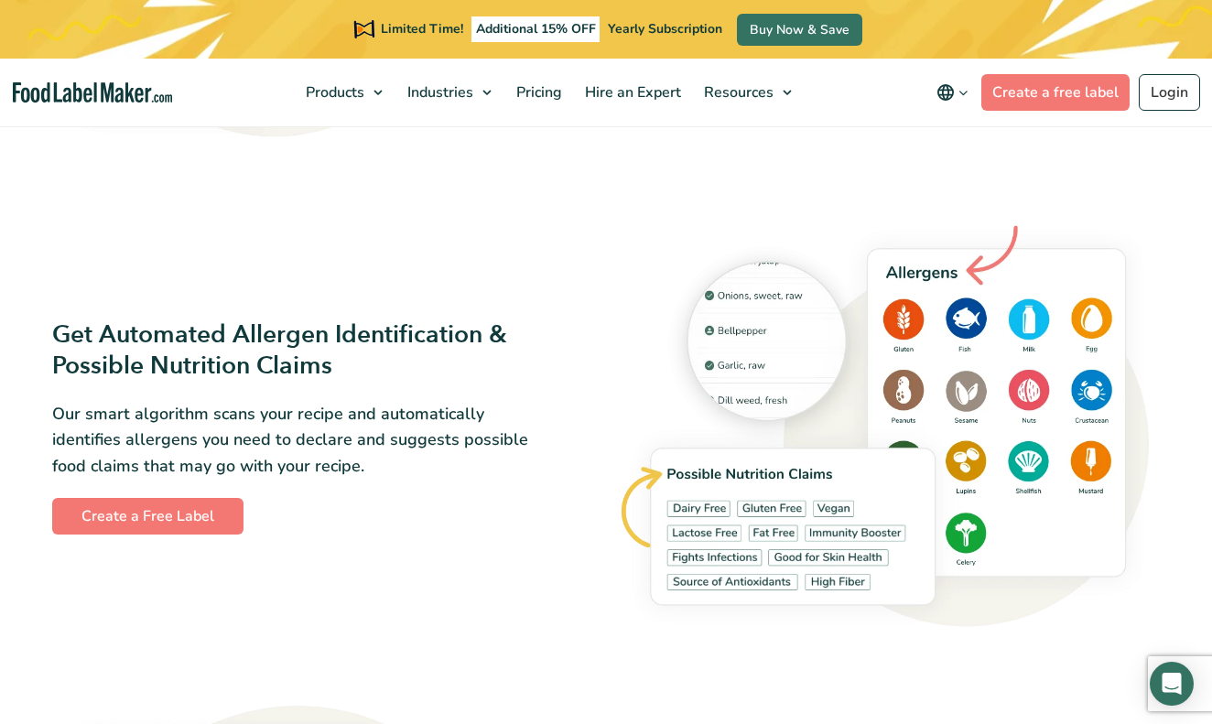
scroll to position [1828, 0]
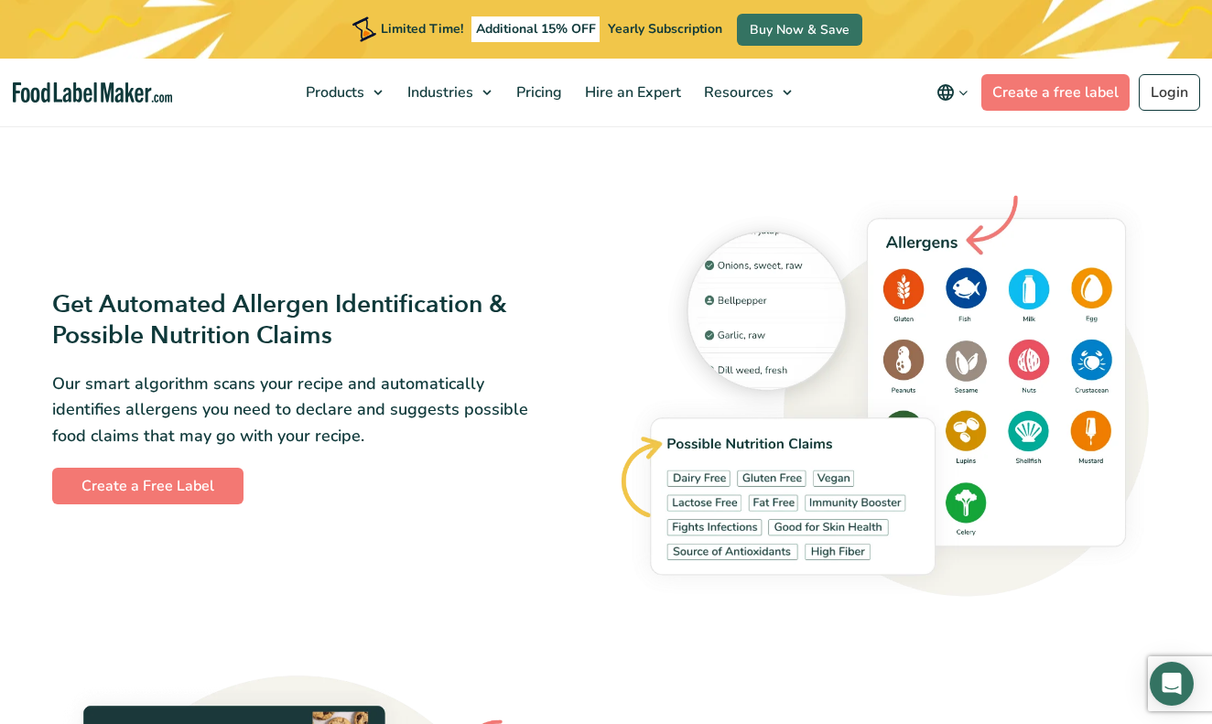
click at [691, 27] on span "Yearly Subscription" at bounding box center [665, 28] width 114 height 17
click at [772, 29] on link "Buy Now & Save" at bounding box center [799, 30] width 125 height 32
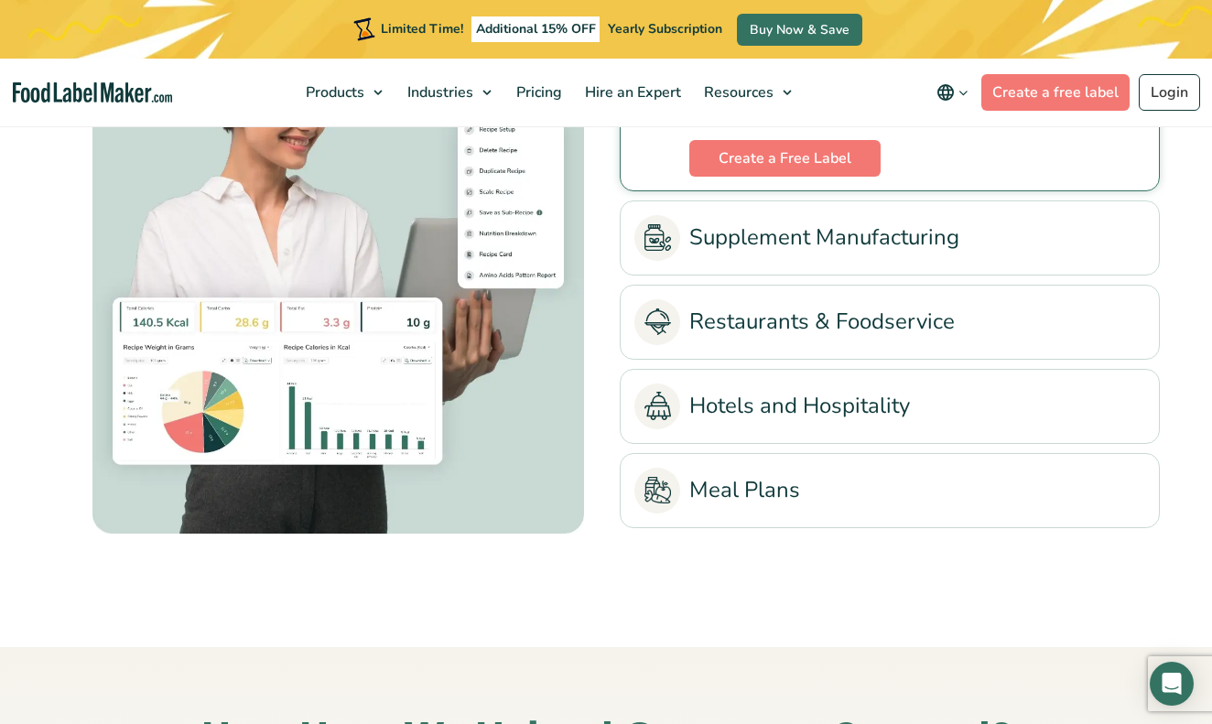
scroll to position [4117, 0]
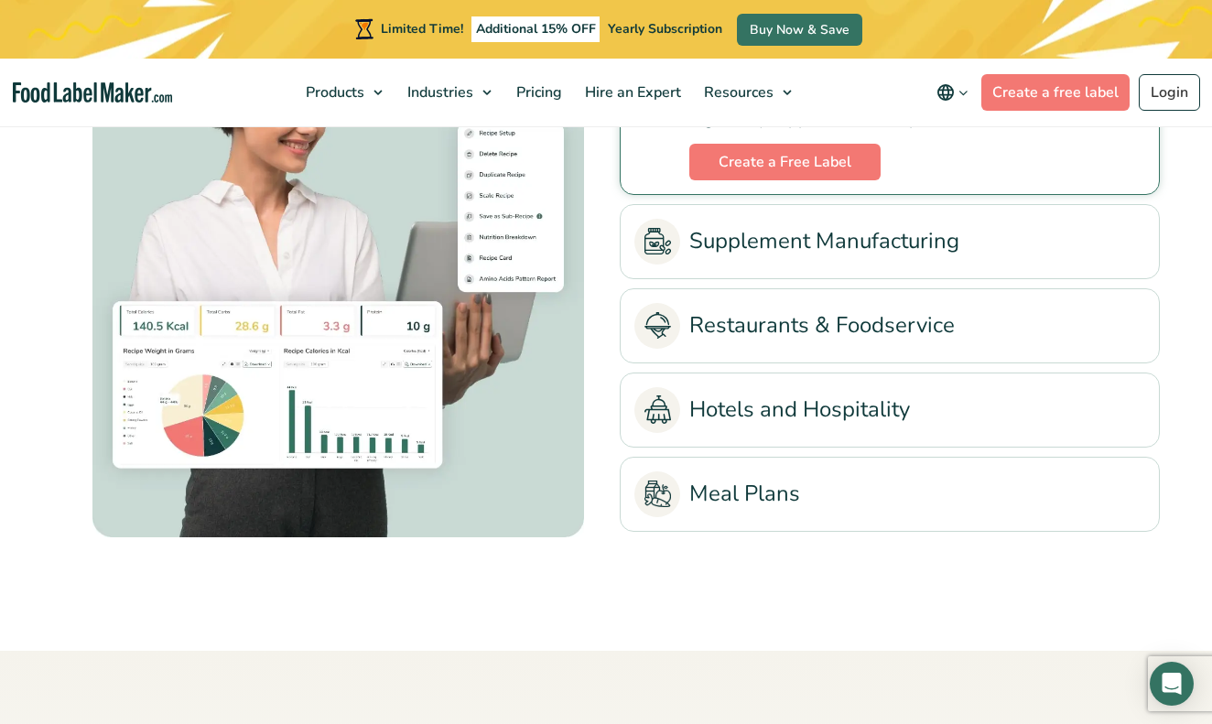
click at [806, 328] on link "Restaurants & Foodservice" at bounding box center [889, 326] width 511 height 46
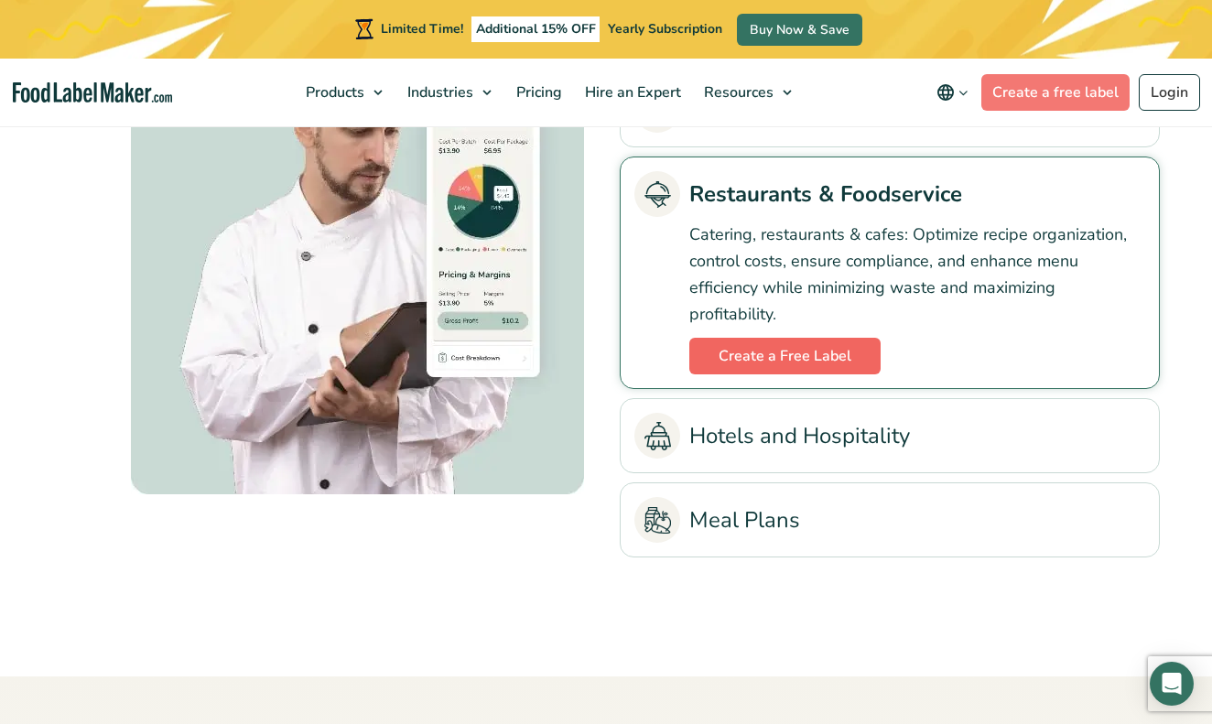
click at [800, 357] on link "Create a Free Label" at bounding box center [784, 356] width 191 height 37
click at [752, 526] on link "Meal Plans" at bounding box center [889, 520] width 511 height 46
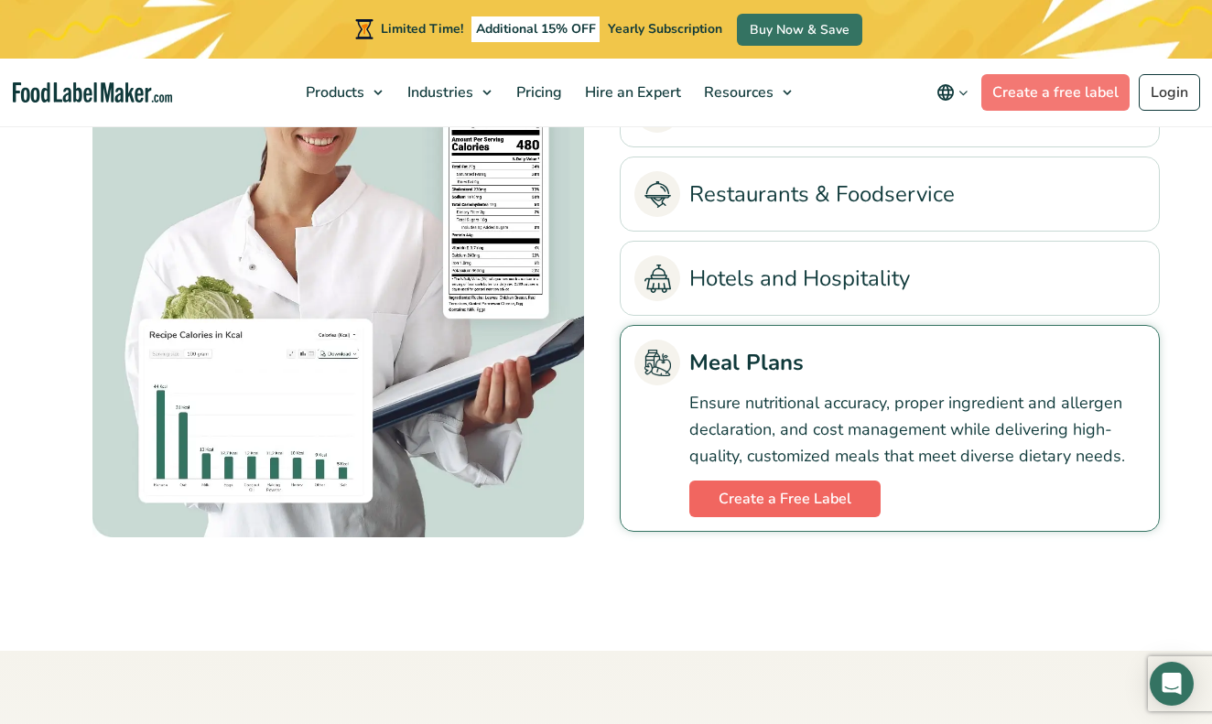
click at [761, 494] on link "Create a Free Label" at bounding box center [784, 499] width 191 height 37
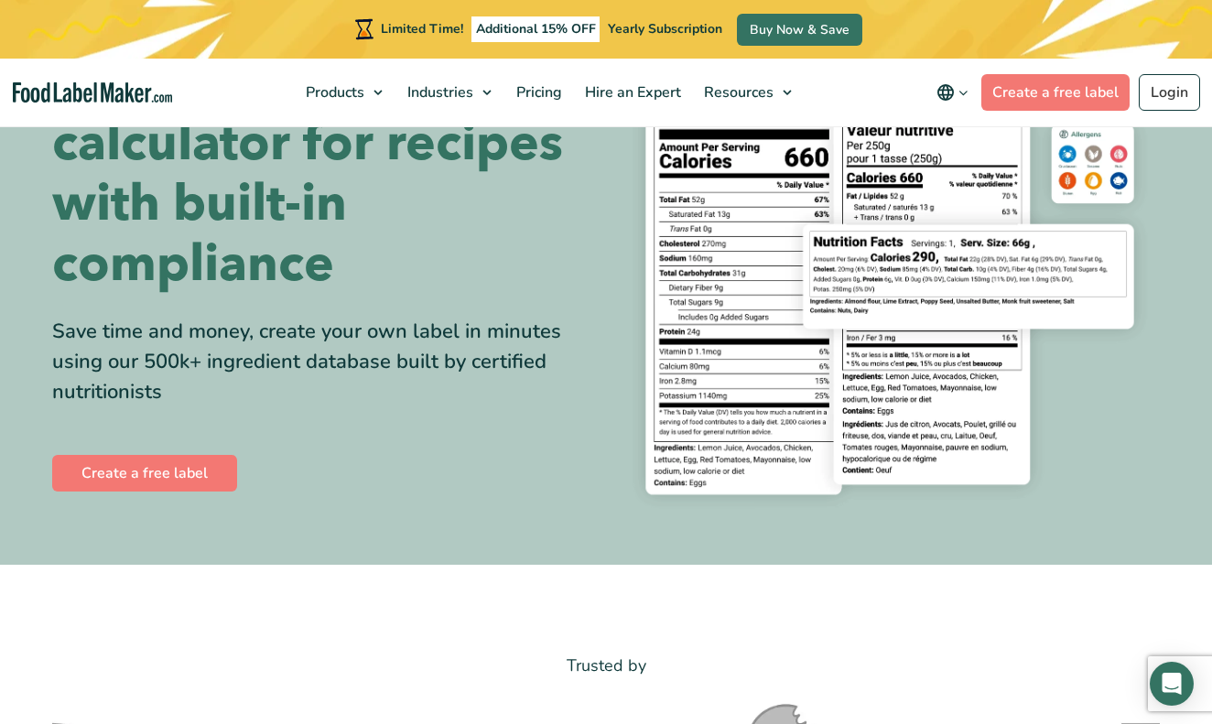
scroll to position [0, 0]
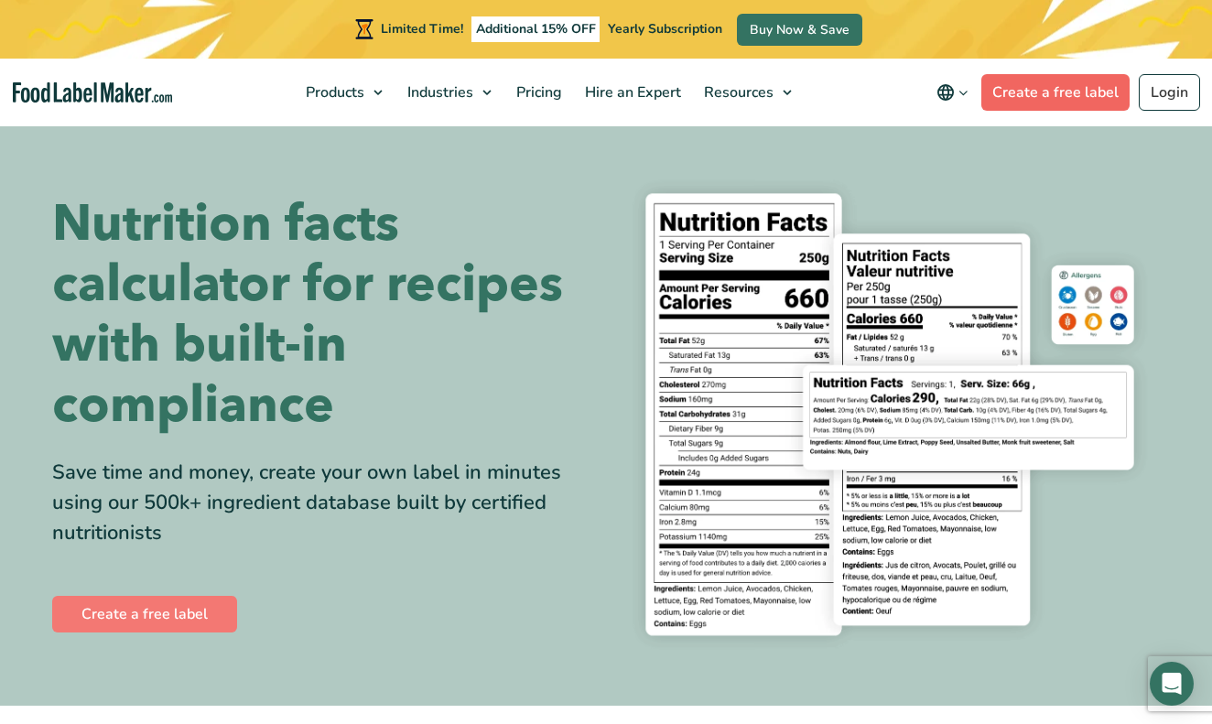
click at [1055, 93] on link "Create a free label" at bounding box center [1055, 92] width 148 height 37
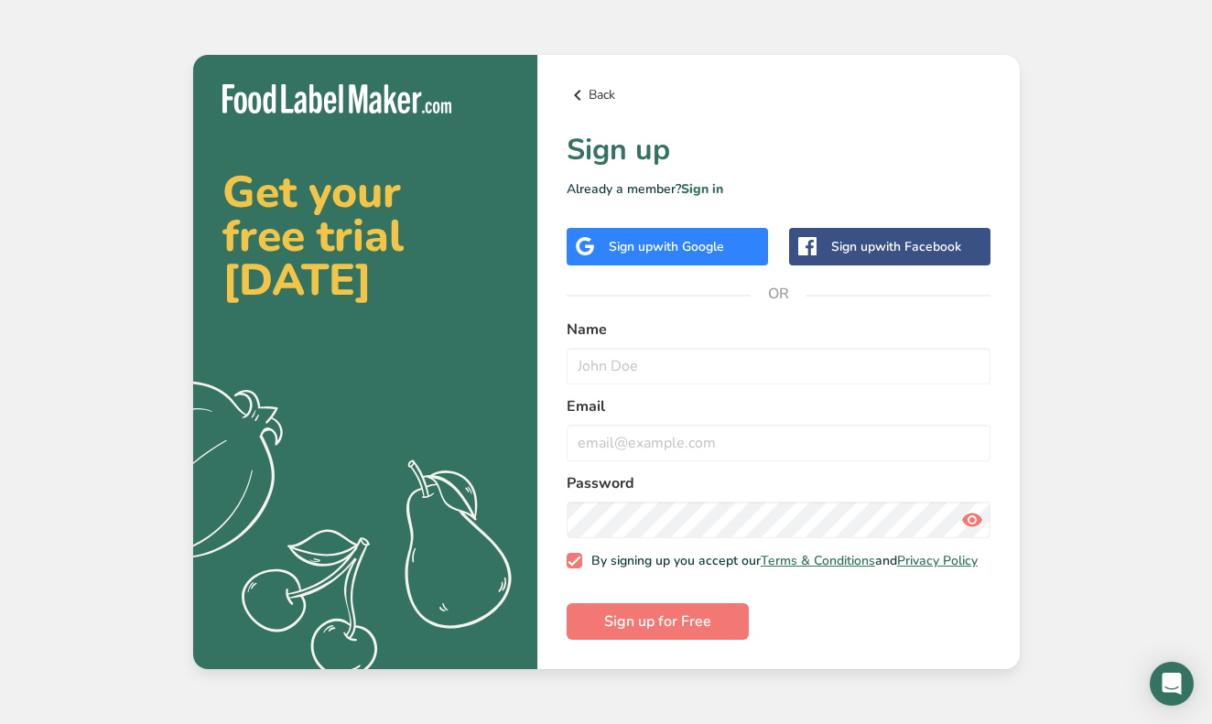
click at [601, 92] on link "Back" at bounding box center [779, 95] width 424 height 22
